Goal: Task Accomplishment & Management: Manage account settings

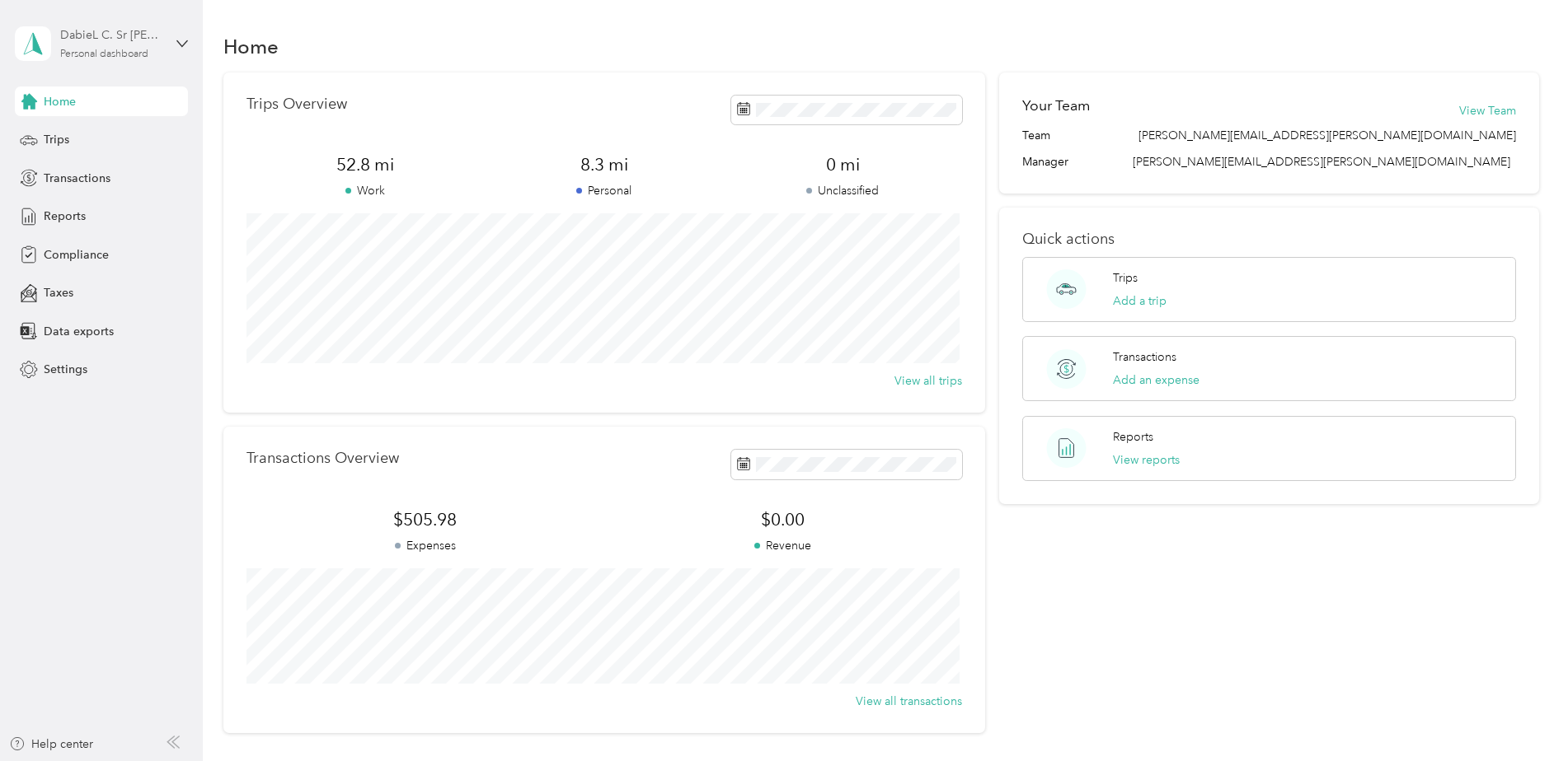
click at [104, 39] on div "DabieL C. Sr [PERSON_NAME]" at bounding box center [111, 35] width 103 height 18
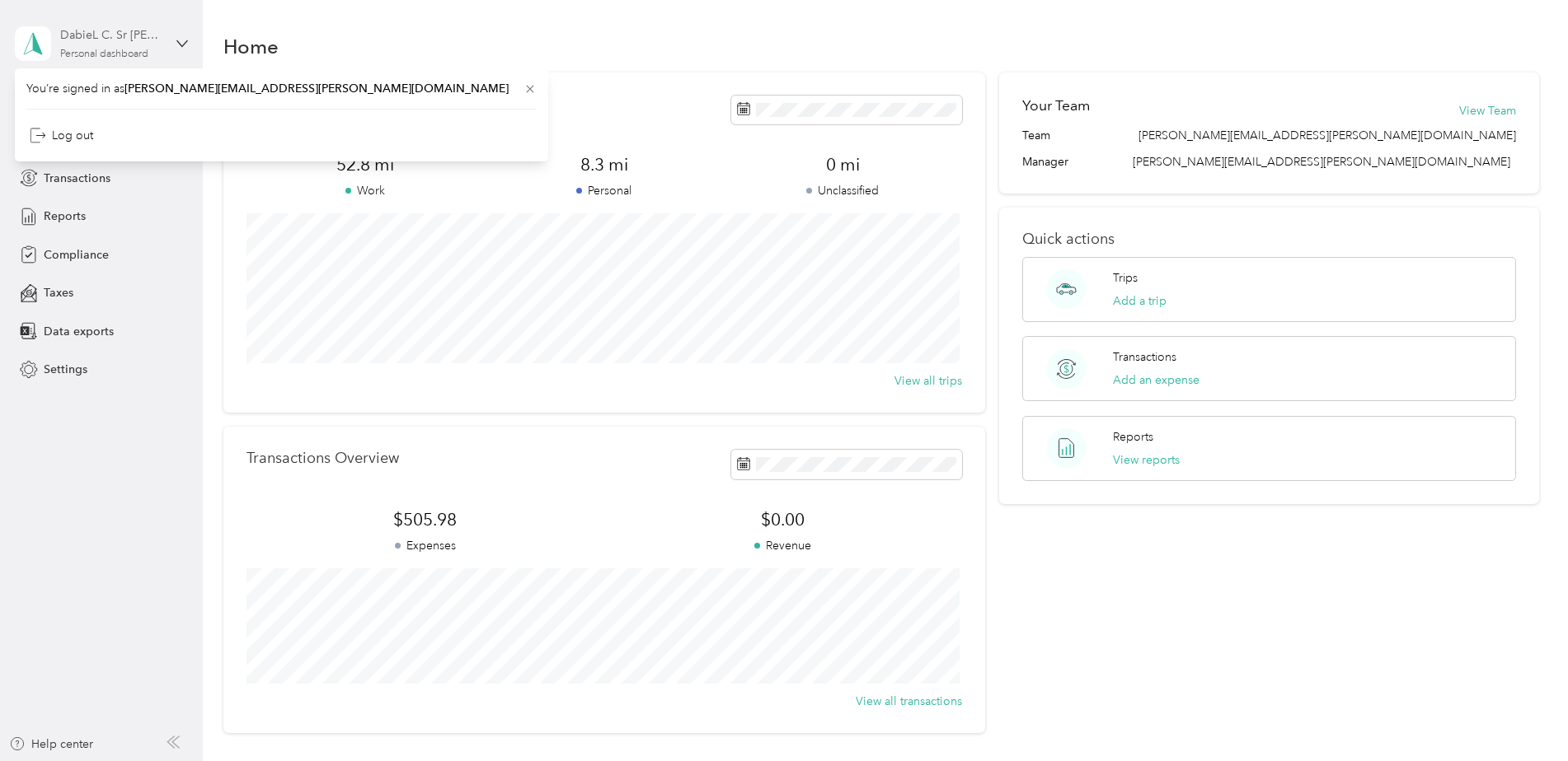
click at [107, 60] on div "DabieL C. Sr [PERSON_NAME] Personal dashboard" at bounding box center [88, 43] width 148 height 34
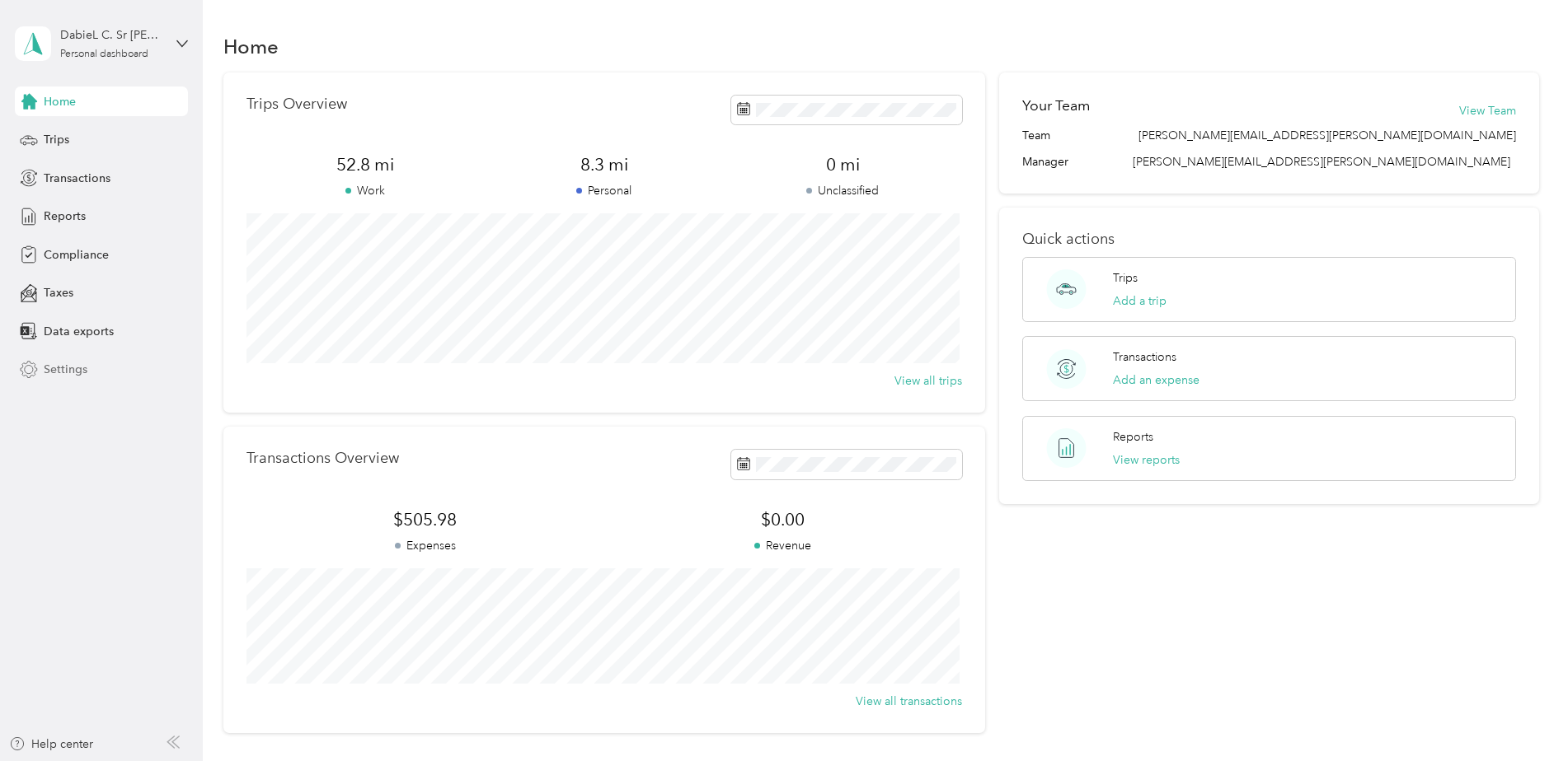
click at [72, 371] on span "Settings" at bounding box center [66, 369] width 44 height 18
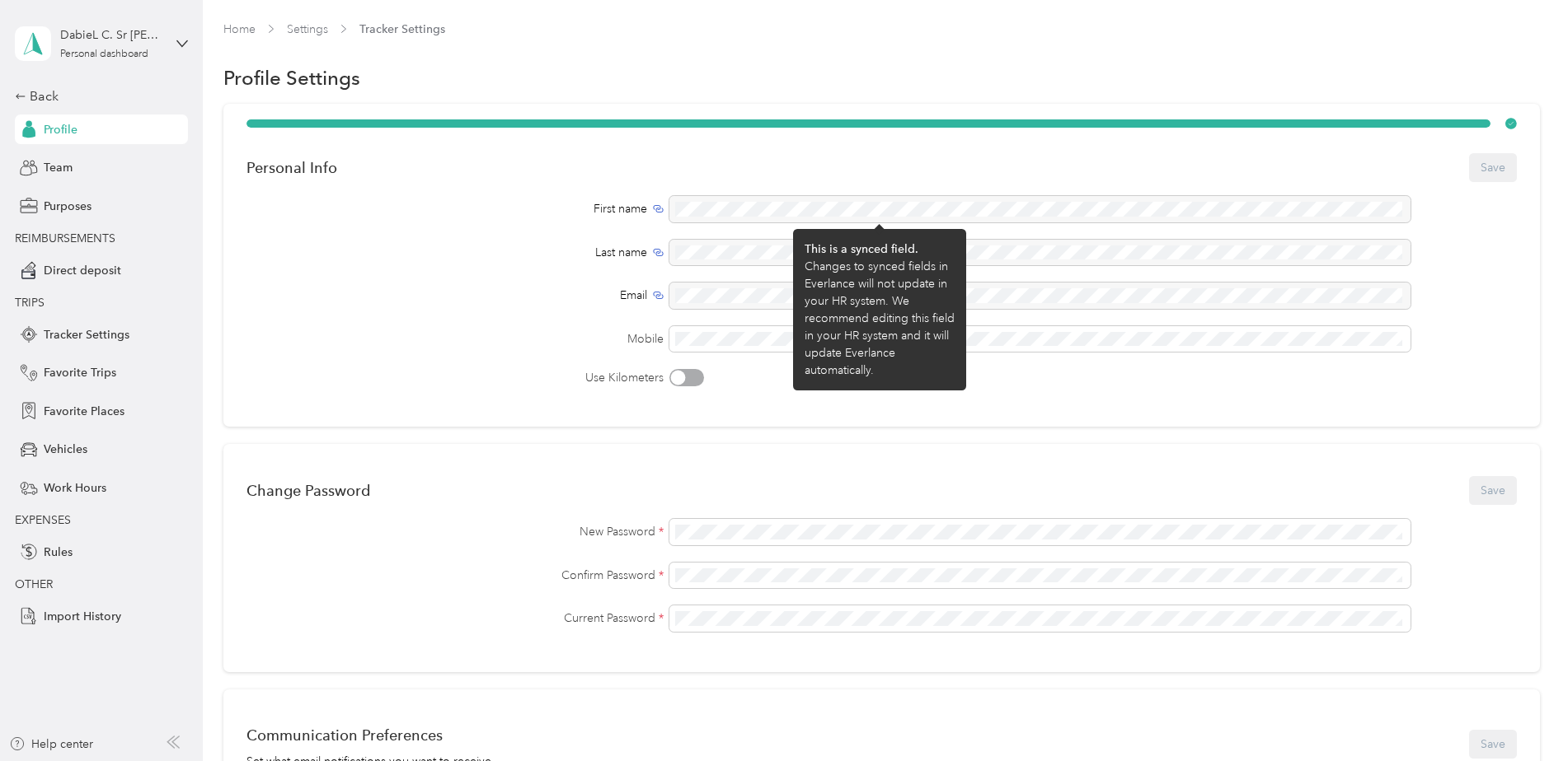
click at [743, 205] on div at bounding box center [1040, 209] width 741 height 26
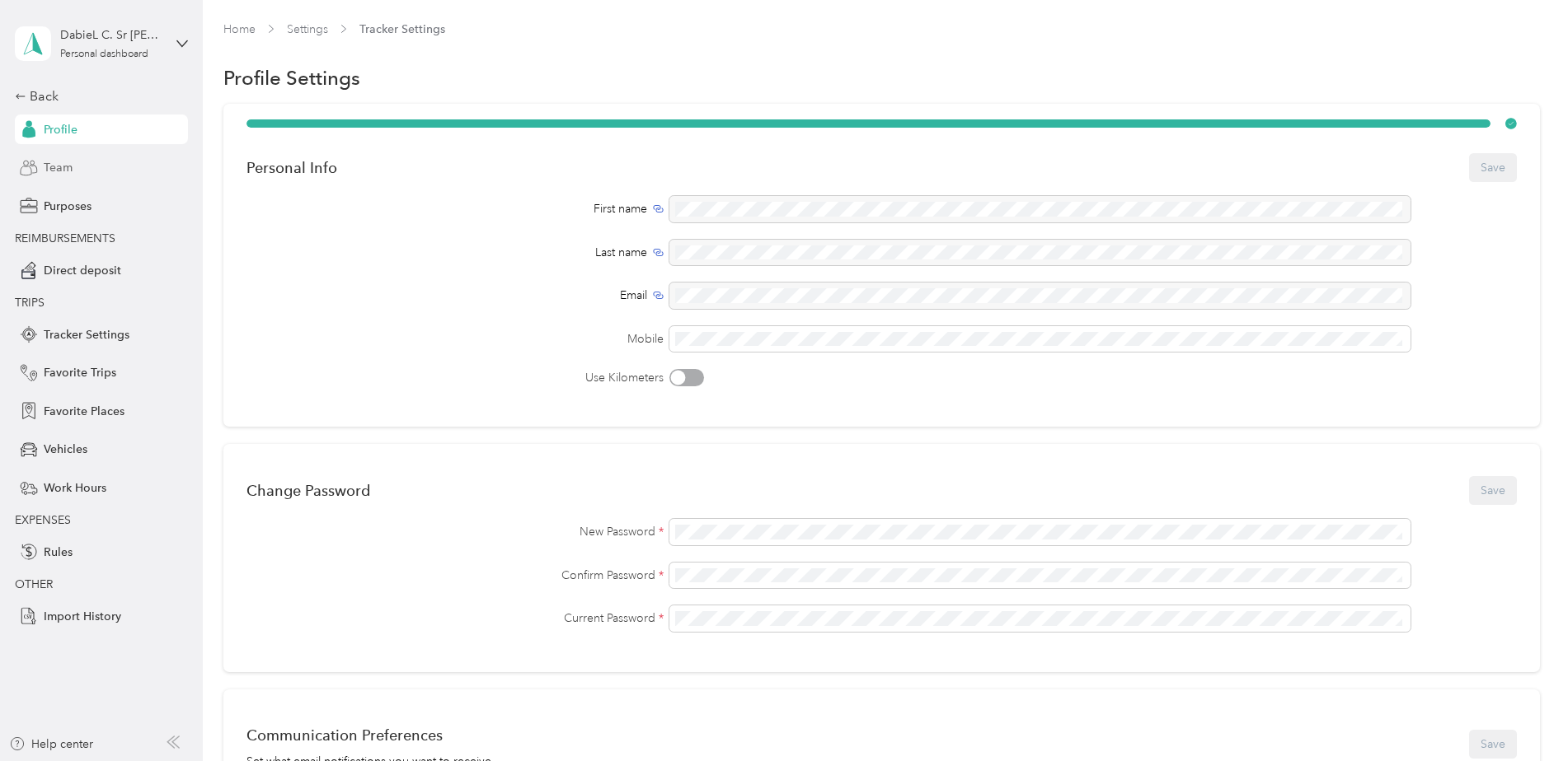
click at [61, 168] on span "Team" at bounding box center [58, 167] width 28 height 18
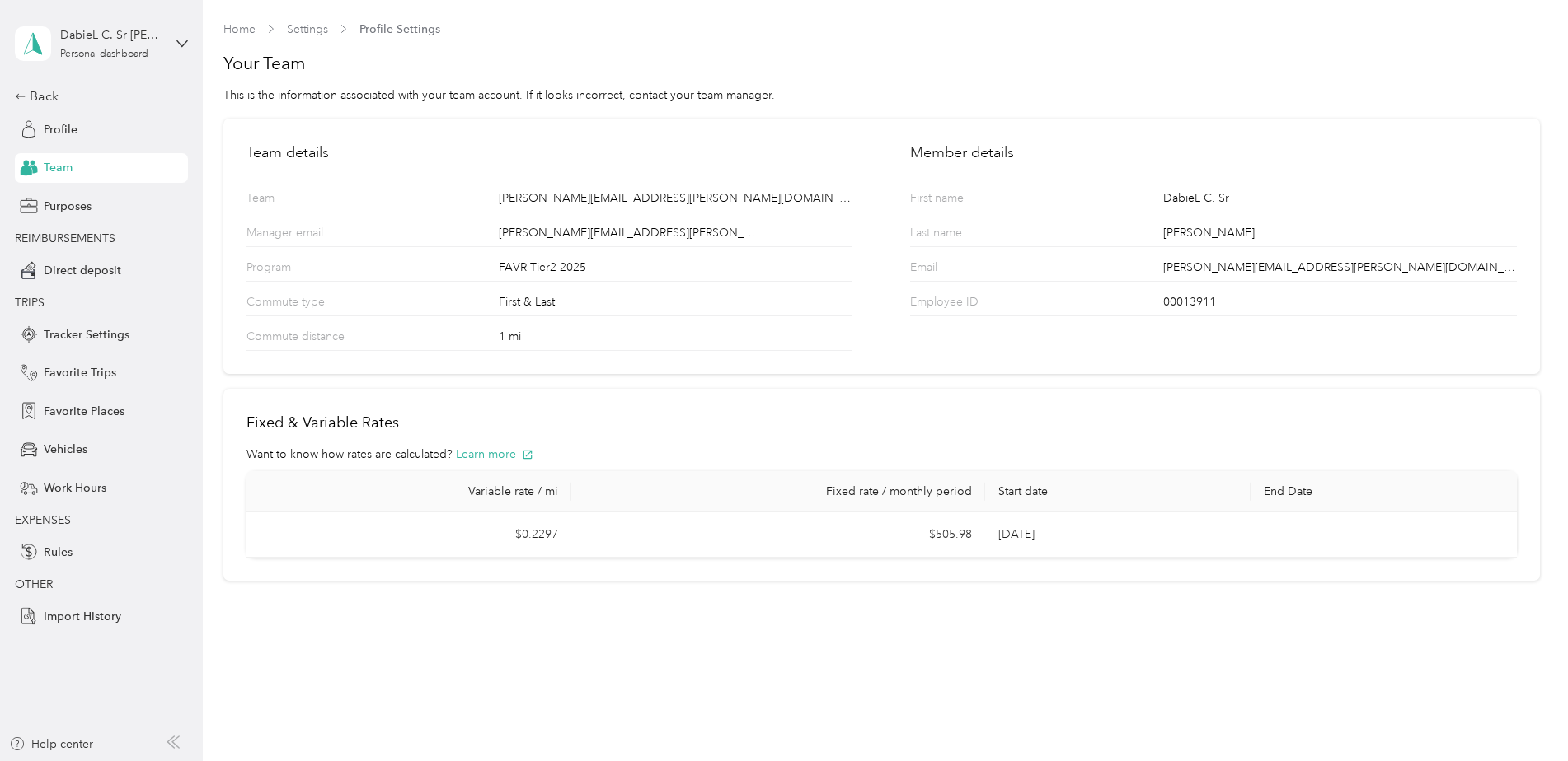
click at [1180, 201] on div "DabieL C. Sr" at bounding box center [1340, 200] width 354 height 23
click at [1202, 191] on div "DabieL C. Sr" at bounding box center [1340, 200] width 354 height 23
click at [105, 33] on div "DabieL C. Sr [PERSON_NAME]" at bounding box center [111, 35] width 103 height 18
click at [550, 55] on h1 "Your Team" at bounding box center [882, 64] width 1317 height 24
drag, startPoint x: 1247, startPoint y: 204, endPoint x: 1160, endPoint y: 191, distance: 88.0
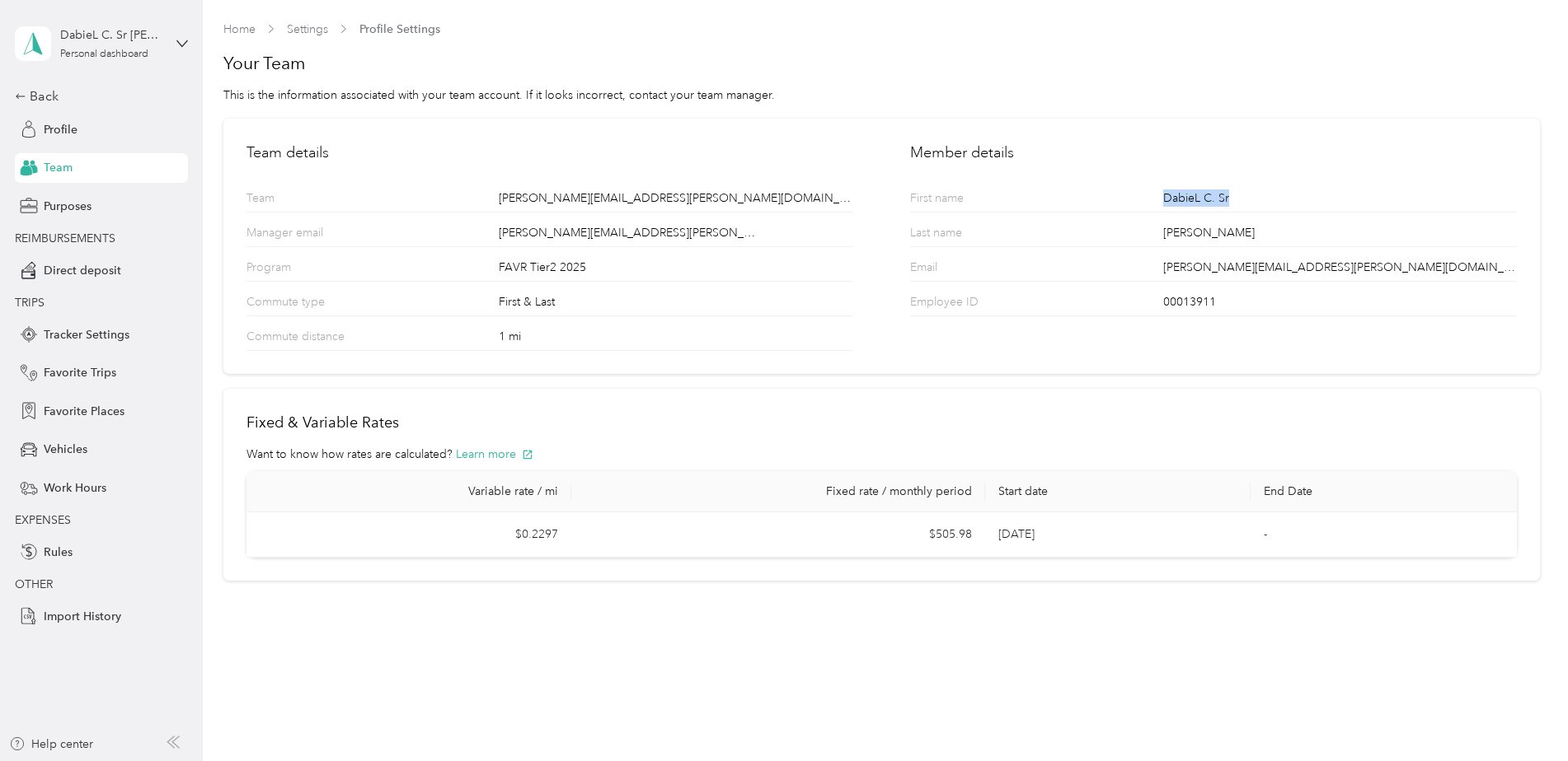
click at [1160, 191] on div "First name [PERSON_NAME]" at bounding box center [1213, 195] width 606 height 34
copy div "DabieL C. Sr"
